Goal: Task Accomplishment & Management: Manage account settings

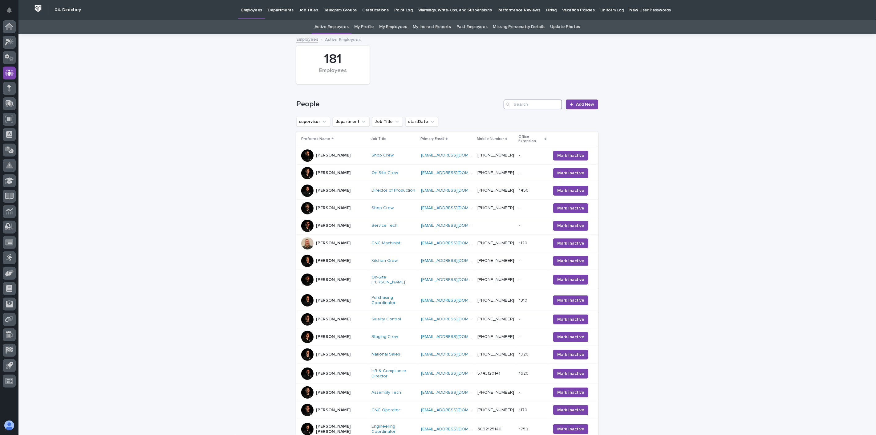
click at [543, 107] on input "Search" at bounding box center [533, 104] width 59 height 10
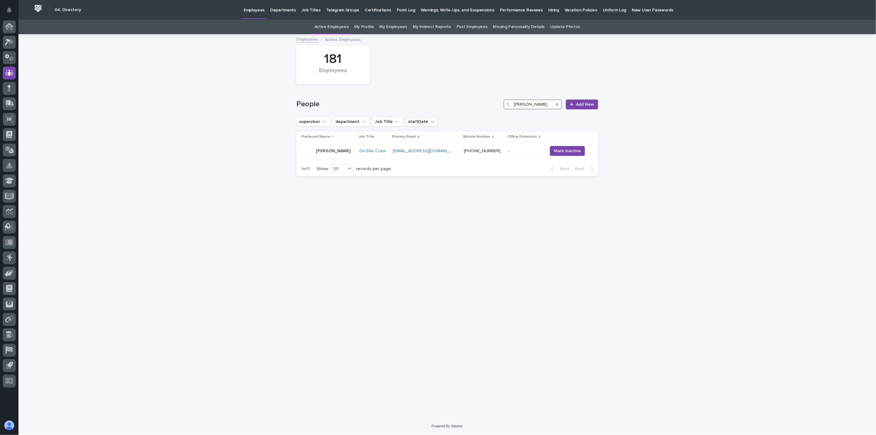
type input "tanner"
click at [431, 122] on icon "startDate" at bounding box center [433, 121] width 4 height 2
click at [348, 157] on div "[PERSON_NAME]" at bounding box center [327, 151] width 53 height 12
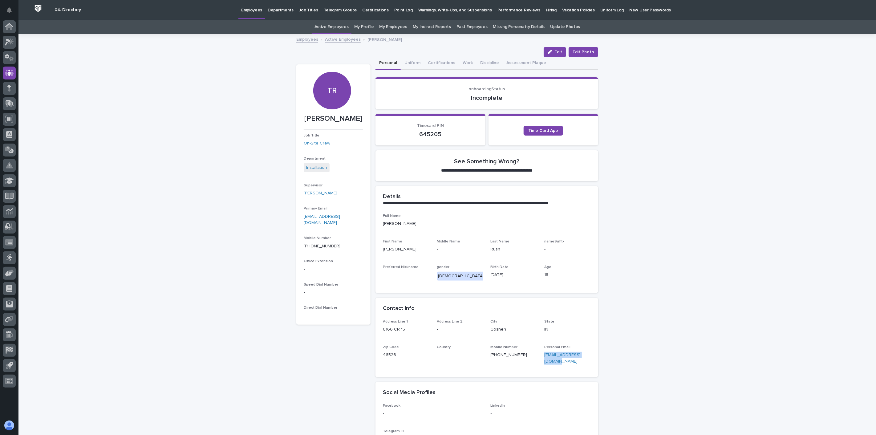
drag, startPoint x: 550, startPoint y: 361, endPoint x: 541, endPoint y: 355, distance: 10.8
click at [541, 355] on div "Address Line 1 6166 CR 15 Address Line 2 - City Goshen State IN Zip Code 46526 …" at bounding box center [487, 344] width 208 height 50
copy link "tandoggrush@icloud.com"
drag, startPoint x: 521, startPoint y: 356, endPoint x: 485, endPoint y: 357, distance: 36.3
click at [485, 357] on div "Address Line 1 6166 CR 15 Address Line 2 - City Goshen State IN Zip Code 46526 …" at bounding box center [487, 344] width 208 height 50
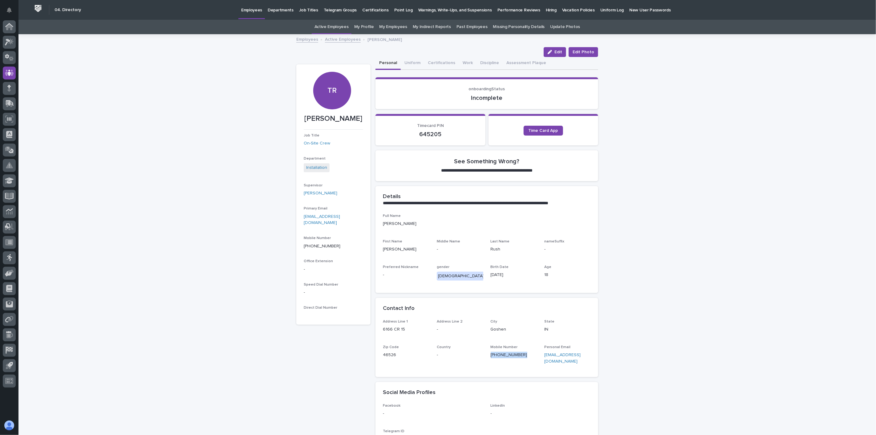
copy link "(574) 349-4446"
click at [557, 55] on button "Edit" at bounding box center [555, 52] width 22 height 10
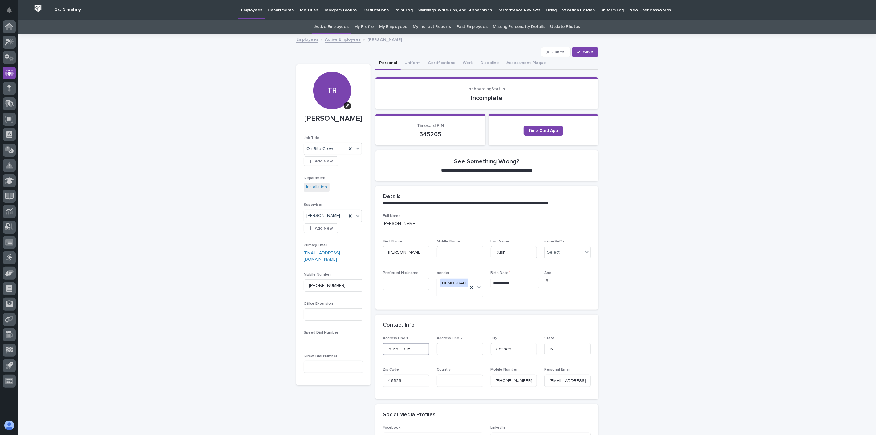
click at [389, 343] on input "6166 CR 15" at bounding box center [406, 349] width 47 height 12
type input "61166 CR 15"
click at [586, 50] on span "Save" at bounding box center [588, 52] width 10 height 4
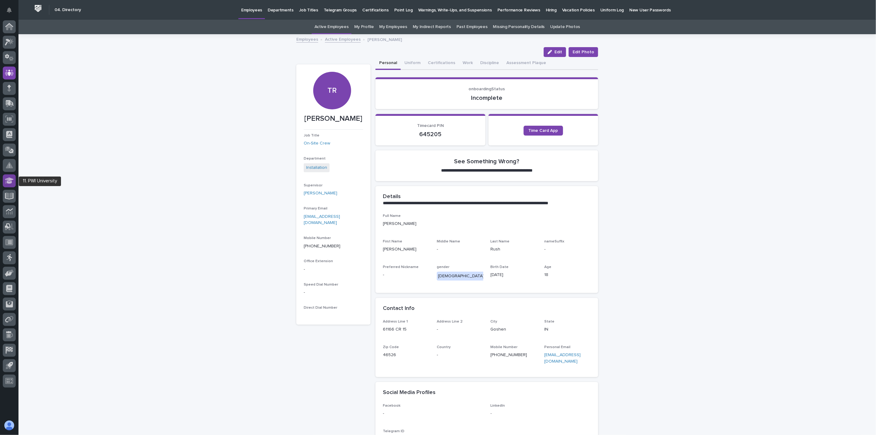
click at [7, 179] on g at bounding box center [9, 180] width 9 height 6
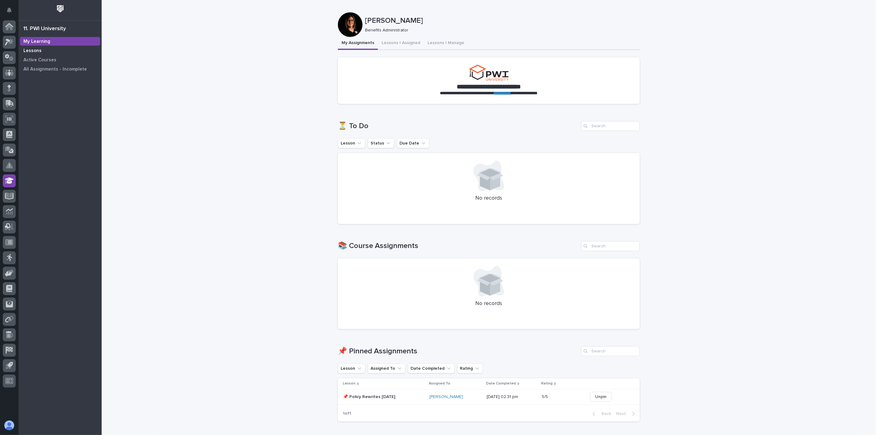
click at [27, 48] on p "Lessons" at bounding box center [32, 51] width 18 height 6
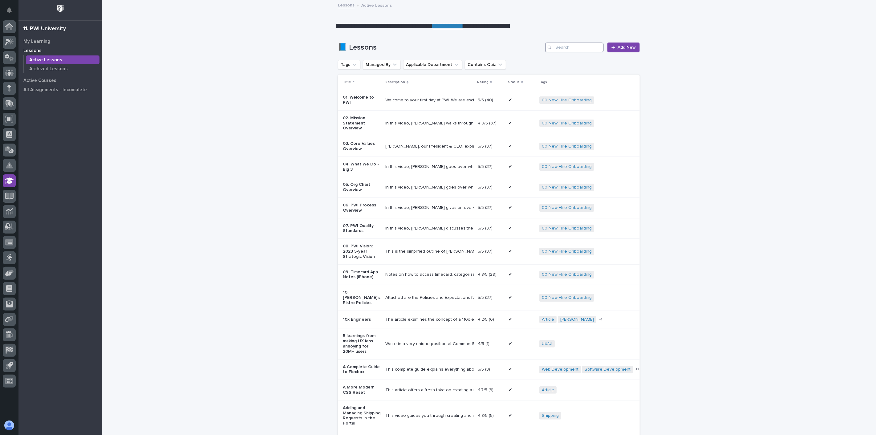
click at [572, 47] on input "Search" at bounding box center [574, 48] width 59 height 10
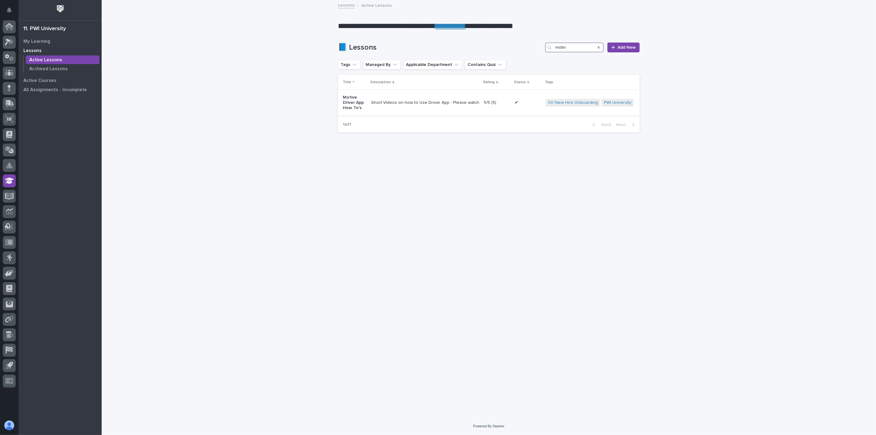
type input "motiv"
click at [404, 109] on td "Short Videos on how to Use Driver App - Please watch all 12 videos. https://www…" at bounding box center [425, 103] width 113 height 26
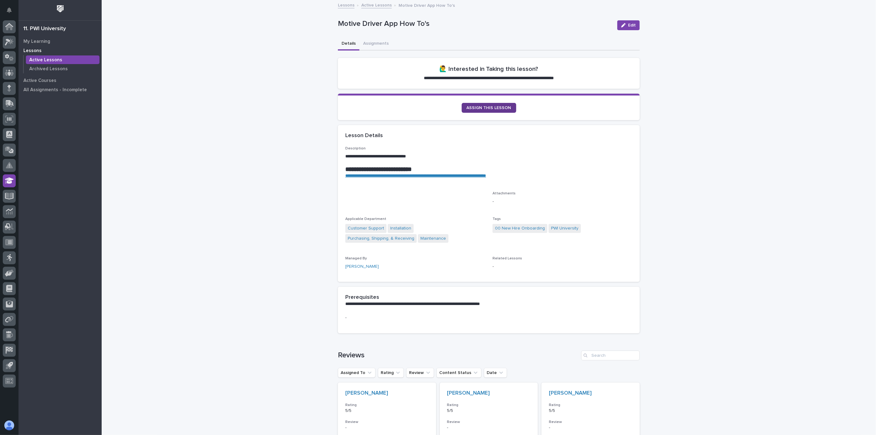
click at [481, 109] on span "ASSIGN THIS LESSON" at bounding box center [489, 108] width 45 height 4
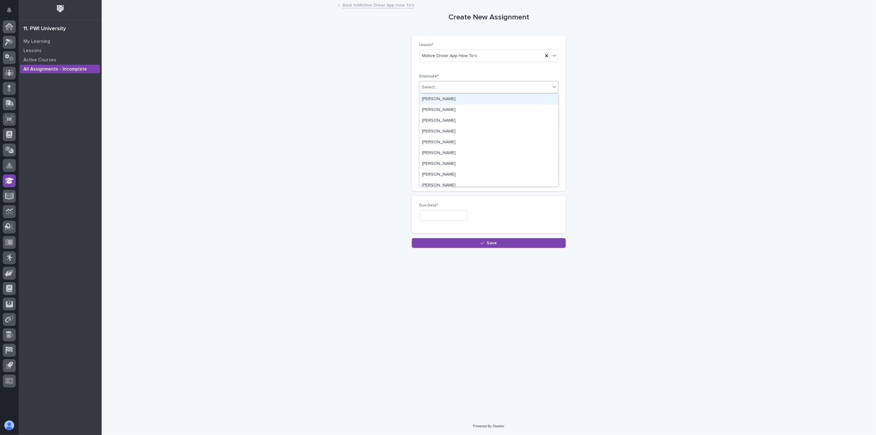
click at [446, 88] on div "Select..." at bounding box center [485, 87] width 131 height 10
type input "****"
click at [436, 99] on div "[PERSON_NAME]" at bounding box center [489, 99] width 139 height 11
click at [436, 214] on input "text" at bounding box center [443, 215] width 49 height 11
click at [450, 158] on div "9" at bounding box center [450, 155] width 8 height 8
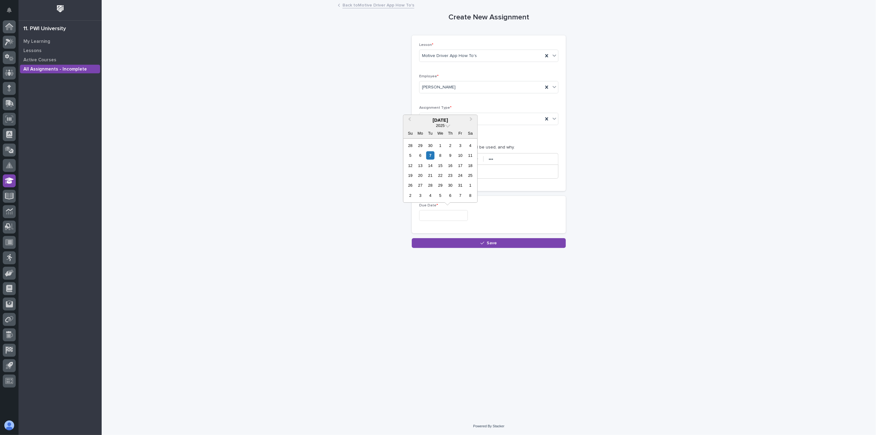
type input "**********"
click at [505, 242] on button "Save" at bounding box center [489, 243] width 154 height 10
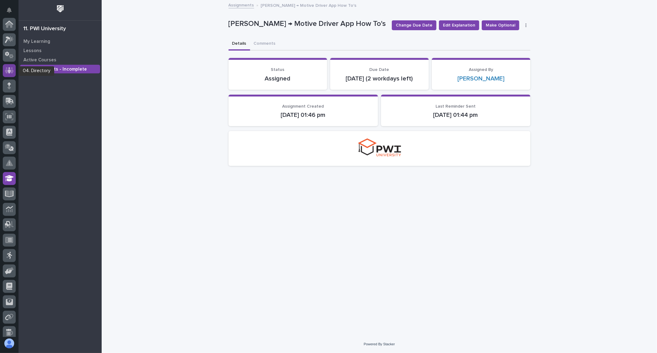
click at [11, 70] on icon at bounding box center [9, 70] width 9 height 7
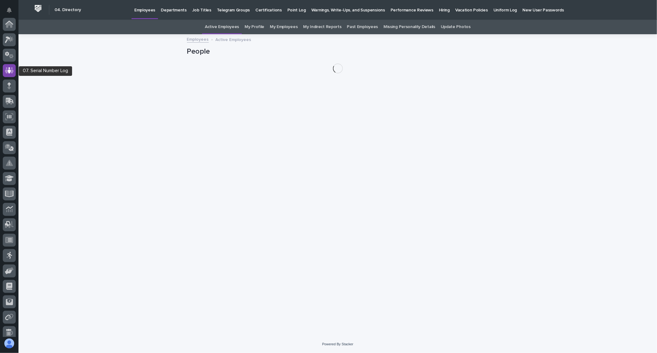
scroll to position [46, 0]
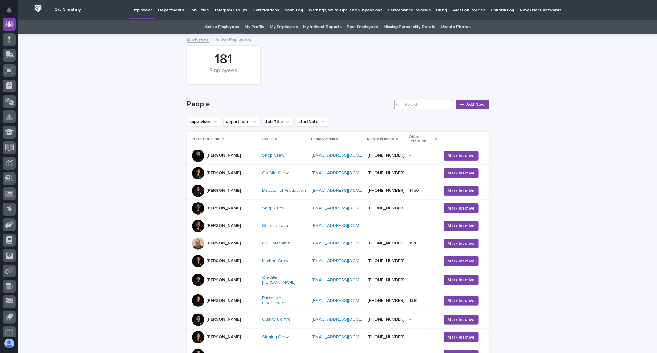
click at [412, 102] on input "Search" at bounding box center [423, 104] width 59 height 10
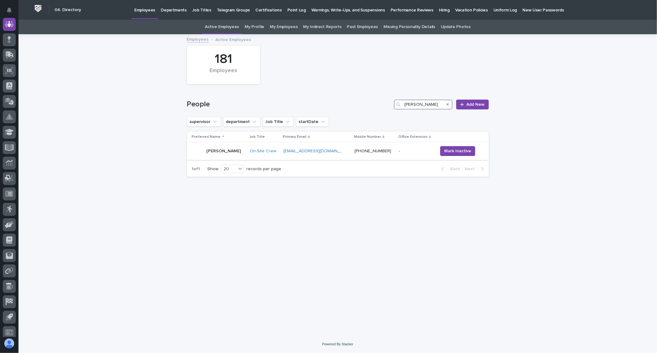
type input "tann"
click at [224, 156] on div "[PERSON_NAME]" at bounding box center [224, 151] width 35 height 10
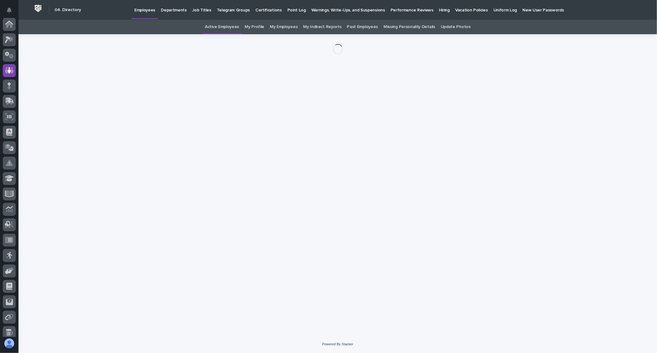
scroll to position [46, 0]
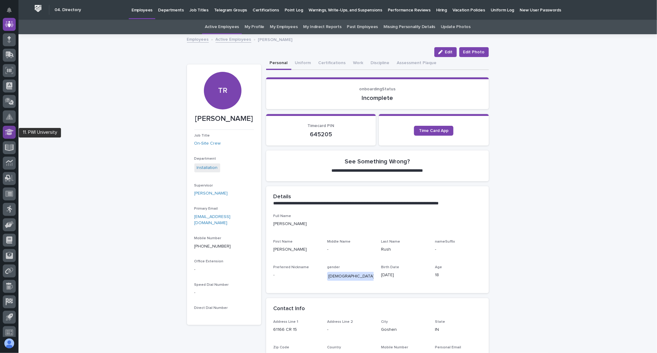
click at [9, 129] on icon at bounding box center [9, 132] width 9 height 6
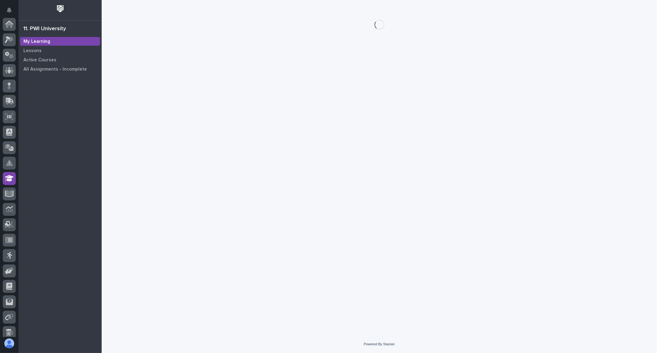
scroll to position [51, 0]
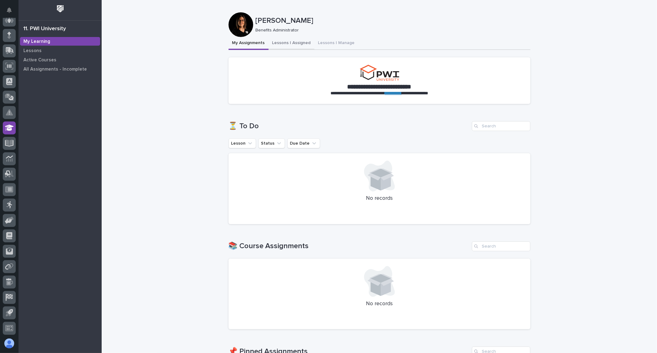
click at [288, 42] on button "Lessons I Assigned" at bounding box center [292, 43] width 46 height 13
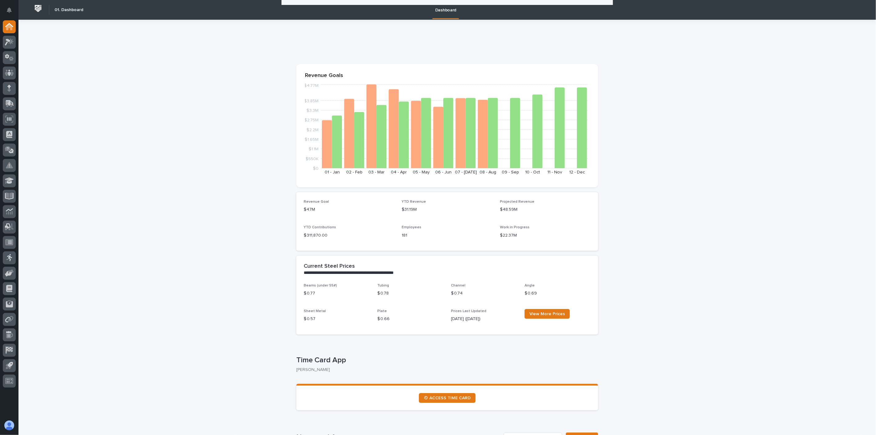
scroll to position [342, 0]
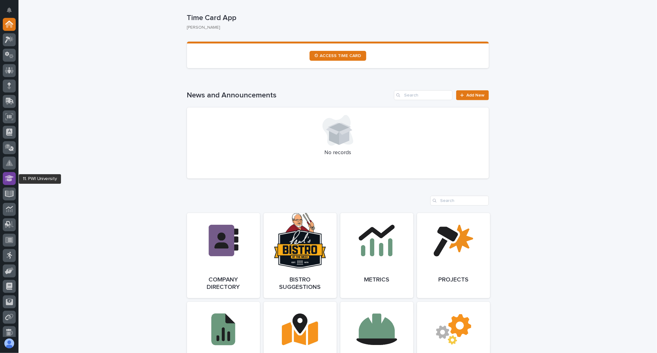
click at [6, 179] on icon at bounding box center [7, 178] width 4 height 5
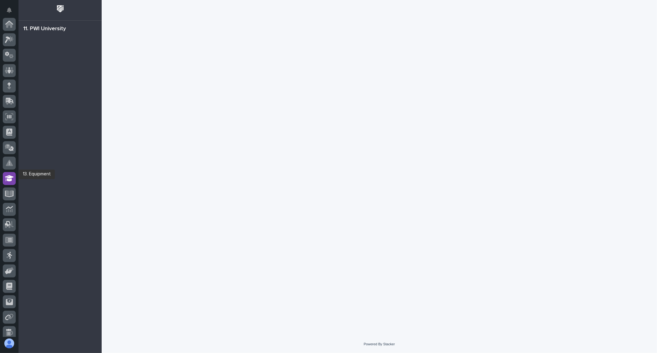
scroll to position [51, 0]
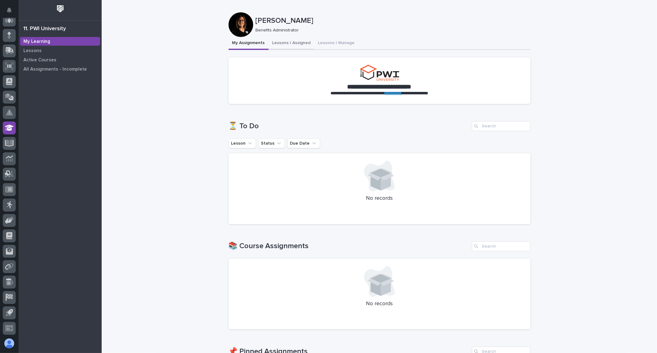
click at [289, 44] on button "Lessons I Assigned" at bounding box center [292, 43] width 46 height 13
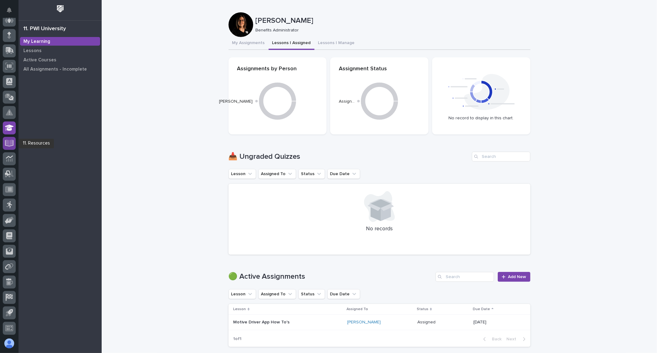
click at [5, 141] on icon at bounding box center [9, 143] width 9 height 7
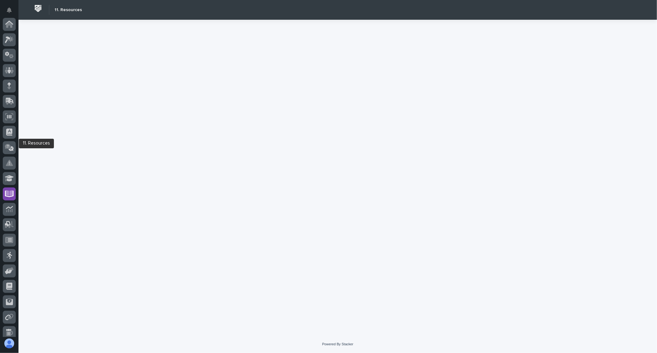
scroll to position [51, 0]
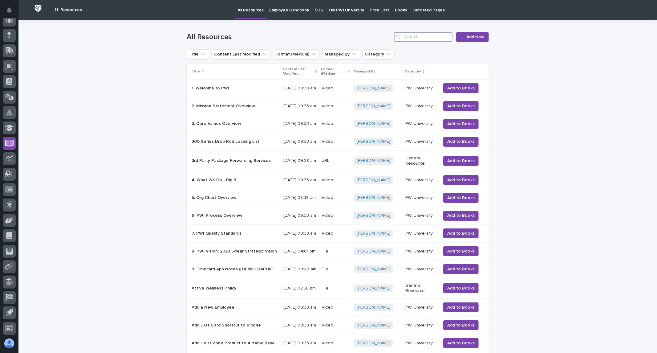
click at [425, 38] on input "Search" at bounding box center [423, 37] width 59 height 10
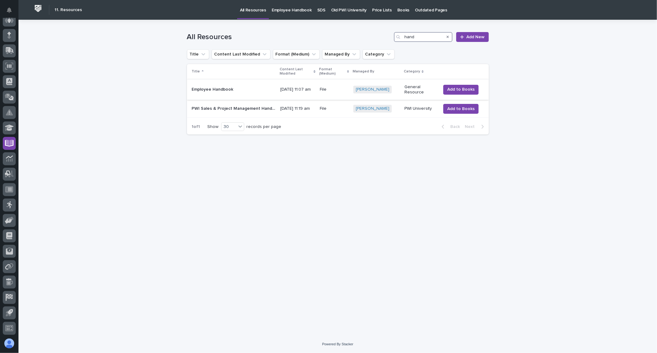
type input "hand"
click at [247, 89] on p at bounding box center [233, 89] width 83 height 5
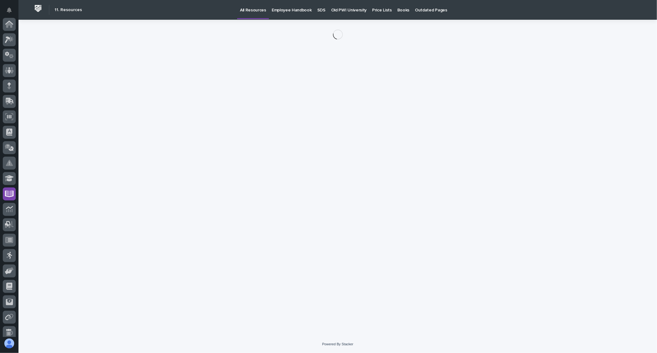
scroll to position [51, 0]
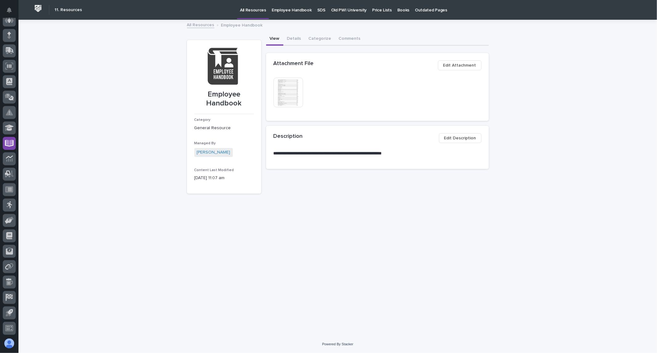
click at [287, 93] on img at bounding box center [289, 93] width 30 height 30
